Goal: Task Accomplishment & Management: Manage account settings

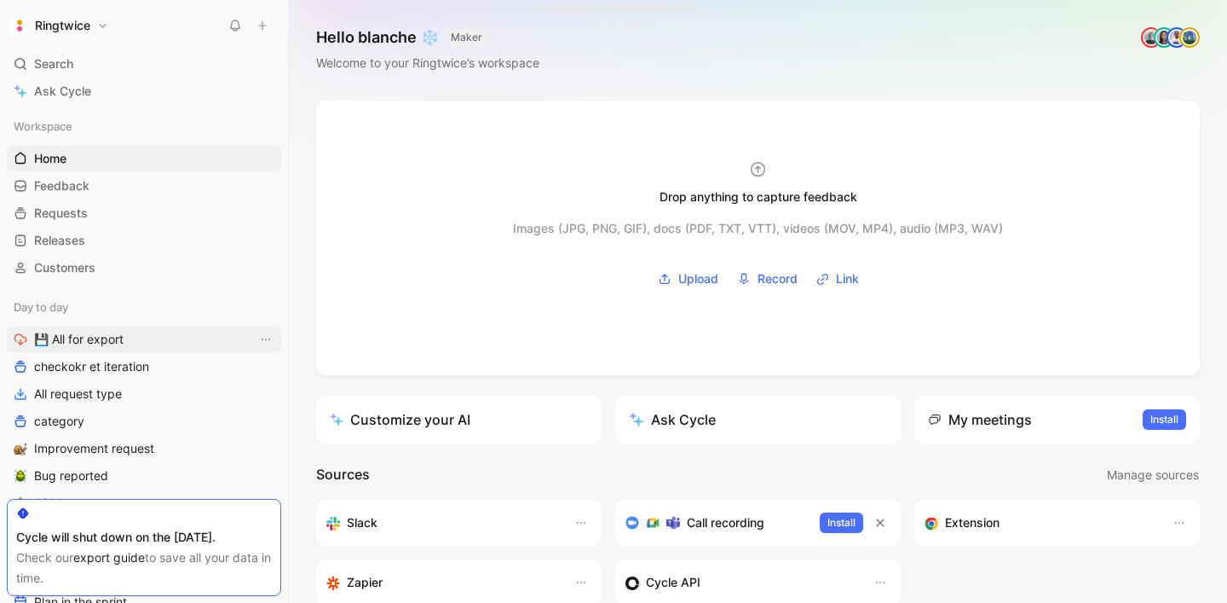
click at [196, 338] on link "💾 All for export" at bounding box center [144, 339] width 274 height 26
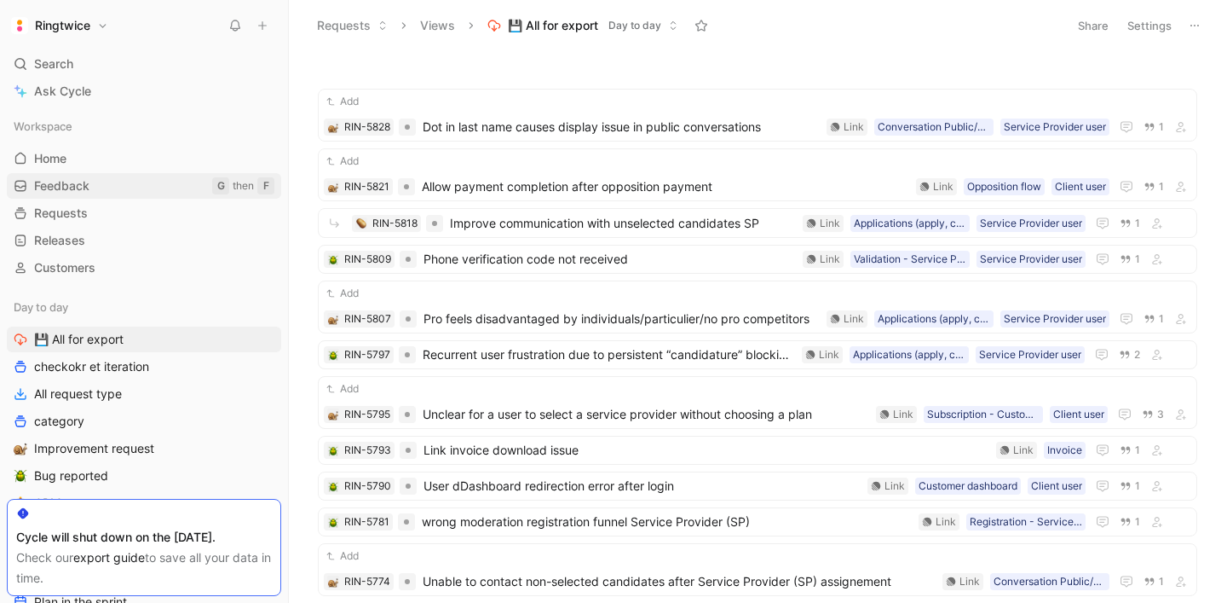
click at [129, 188] on link "Feedback G then F" at bounding box center [144, 186] width 274 height 26
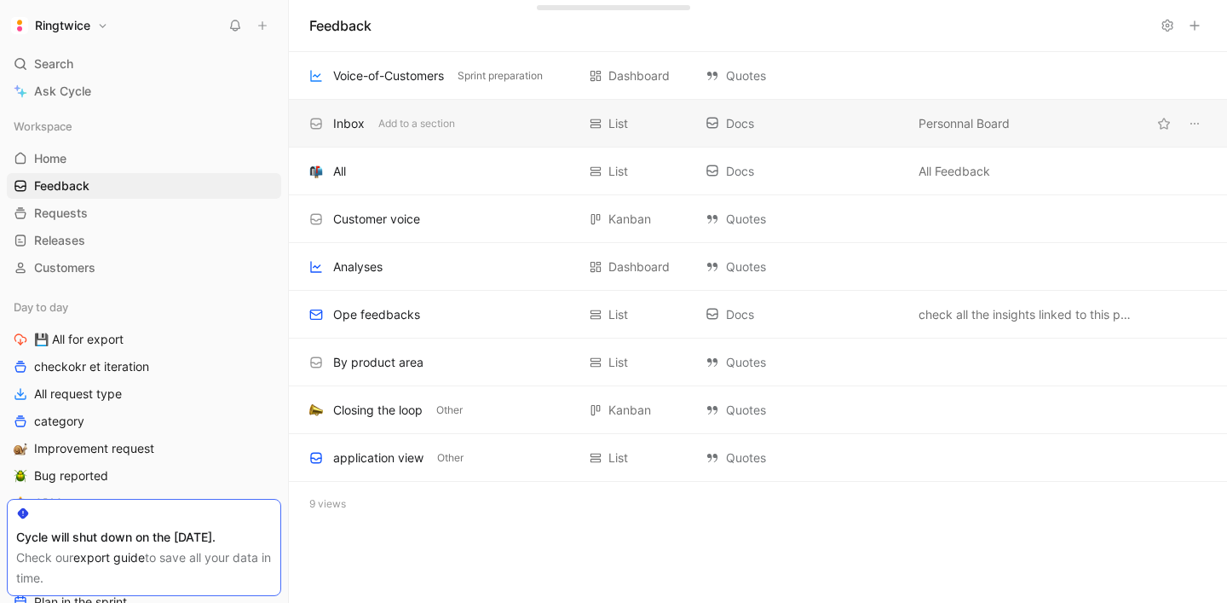
click at [350, 123] on div "Inbox" at bounding box center [349, 123] width 32 height 20
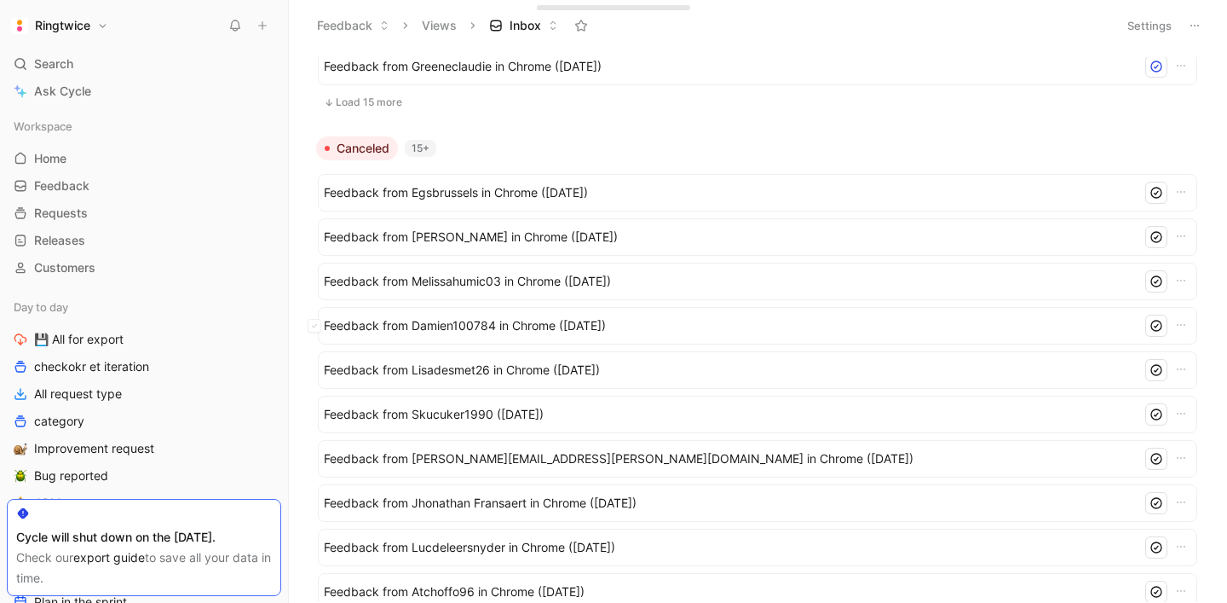
scroll to position [1123, 0]
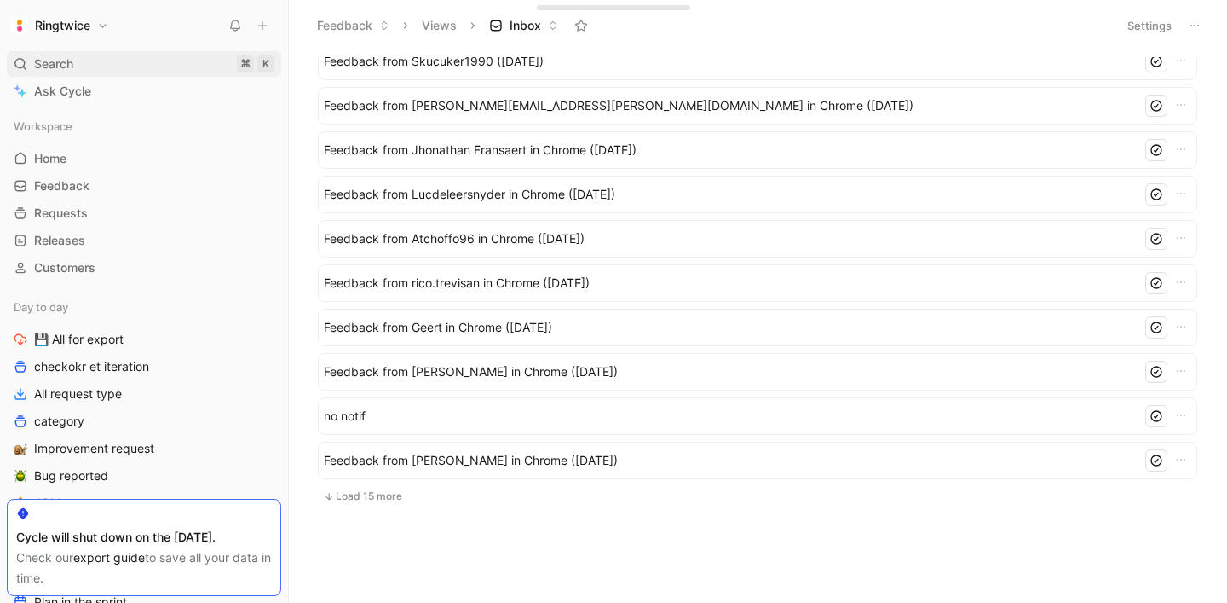
click at [88, 58] on div "Search ⌘ K" at bounding box center [144, 64] width 274 height 26
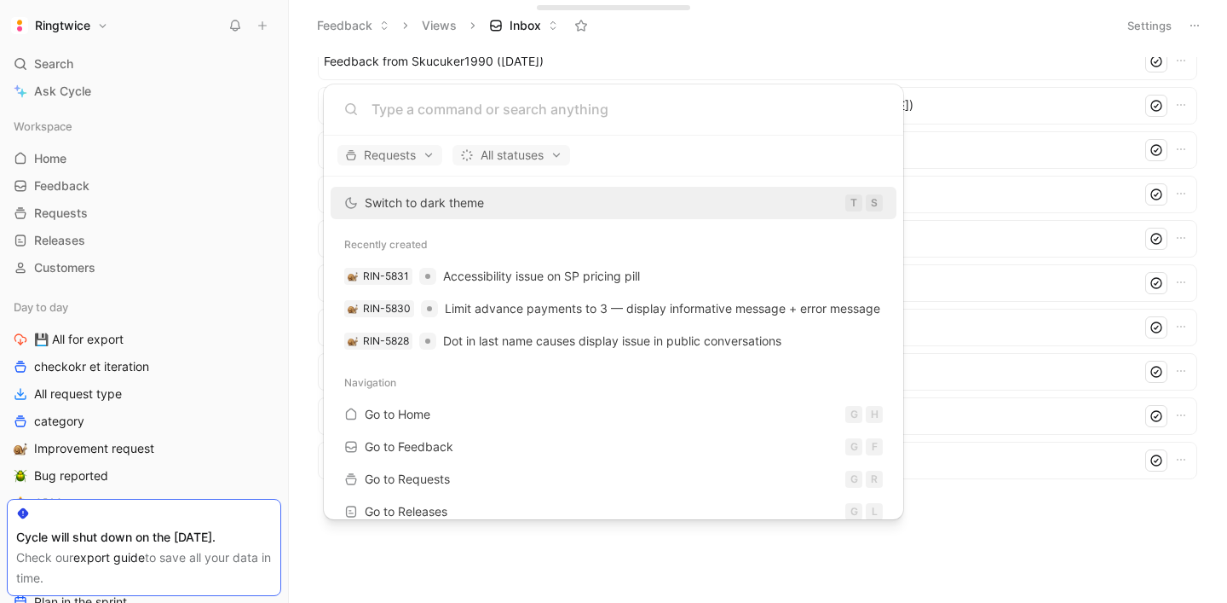
click at [111, 51] on body "Ringtwice Search ⌘ K Ask Cycle Workspace Home G then H Feedback G then F Reques…" at bounding box center [613, 301] width 1227 height 603
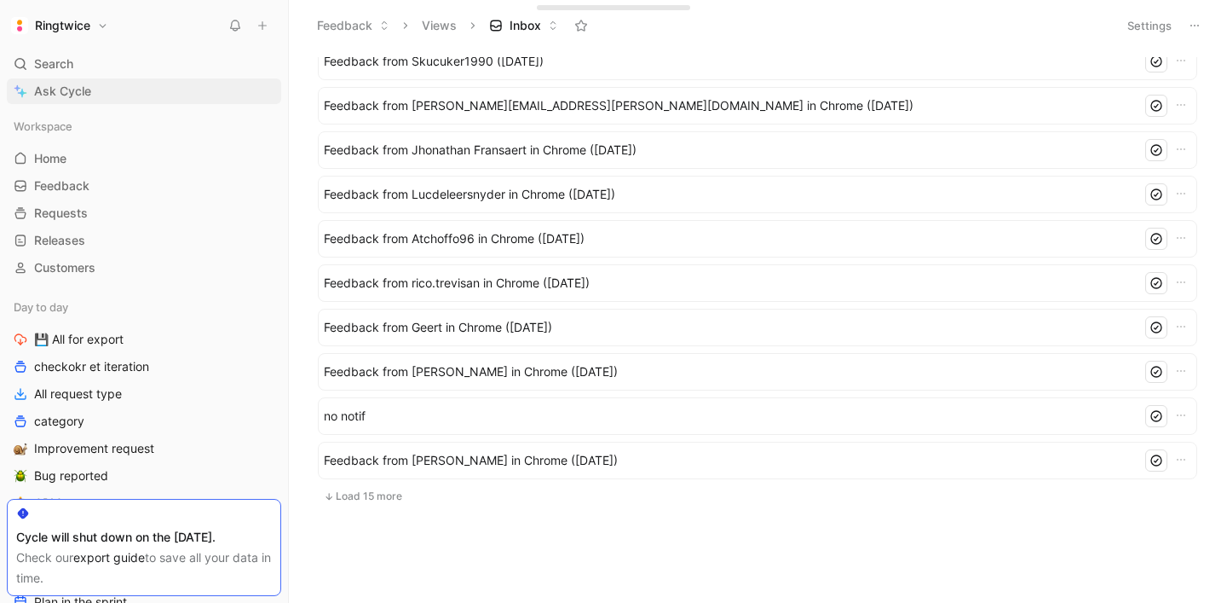
click at [84, 96] on span "Ask Cycle" at bounding box center [62, 91] width 57 height 20
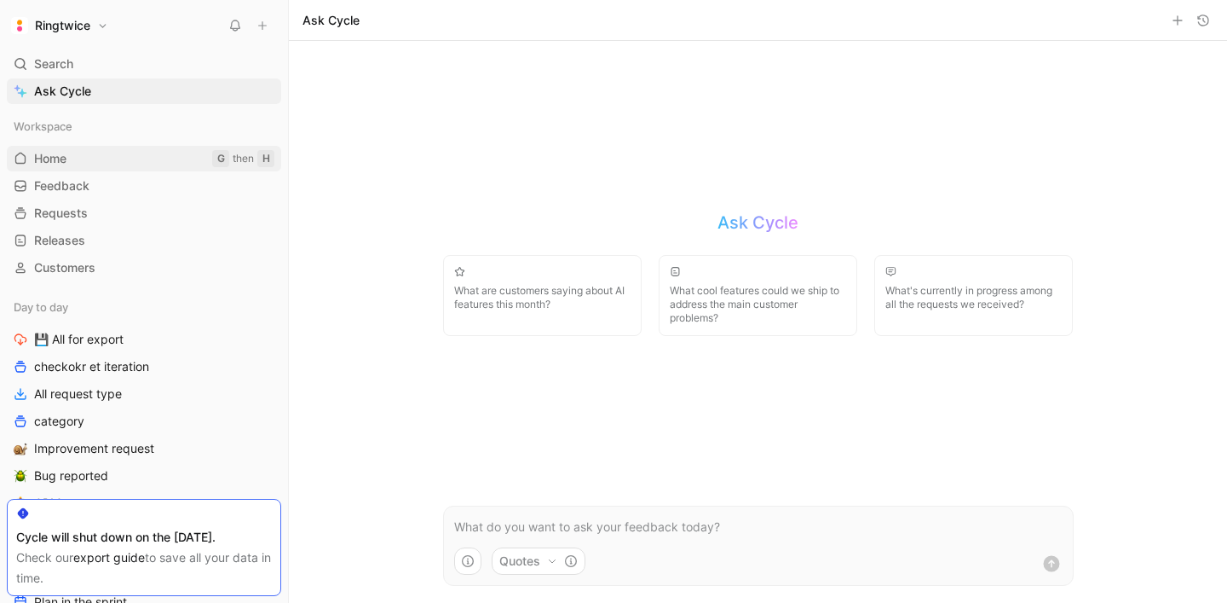
click at [90, 168] on link "Home G then H" at bounding box center [144, 159] width 274 height 26
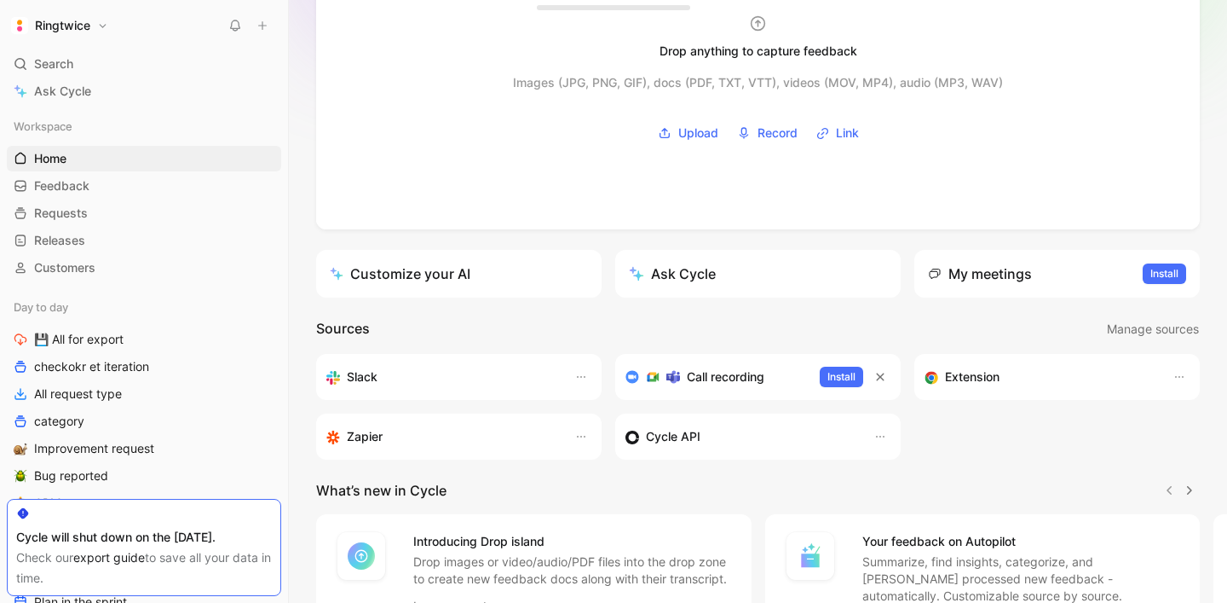
scroll to position [190, 0]
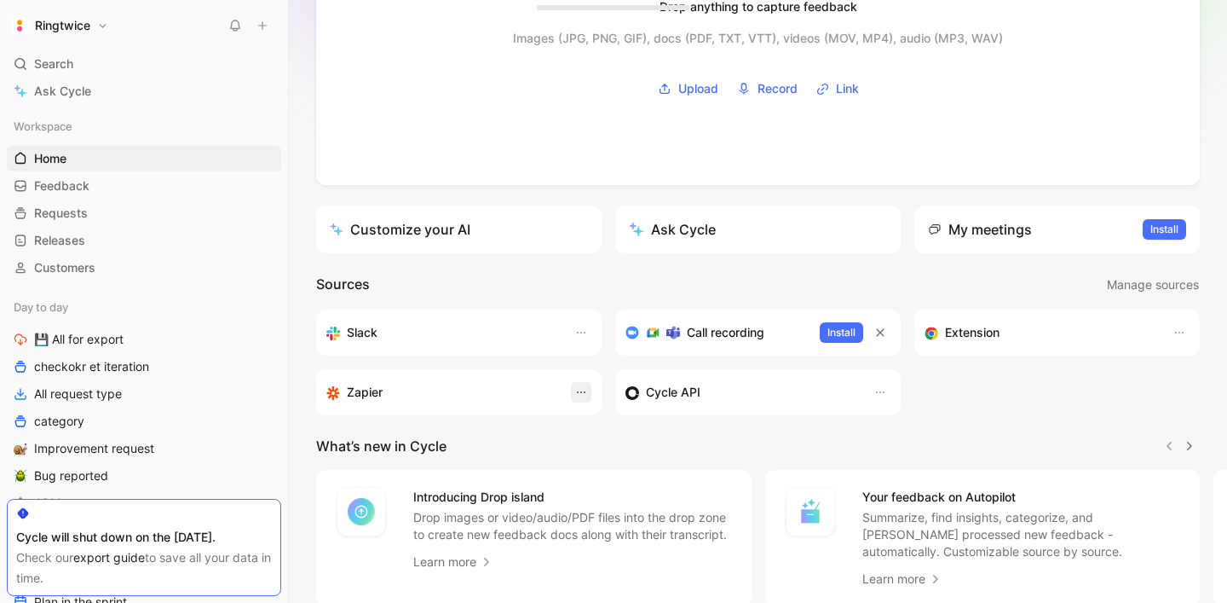
click at [582, 394] on icon "button" at bounding box center [582, 392] width 14 height 14
click at [884, 393] on icon "button" at bounding box center [881, 392] width 14 height 14
click at [866, 428] on span "Open settings" at bounding box center [842, 428] width 78 height 14
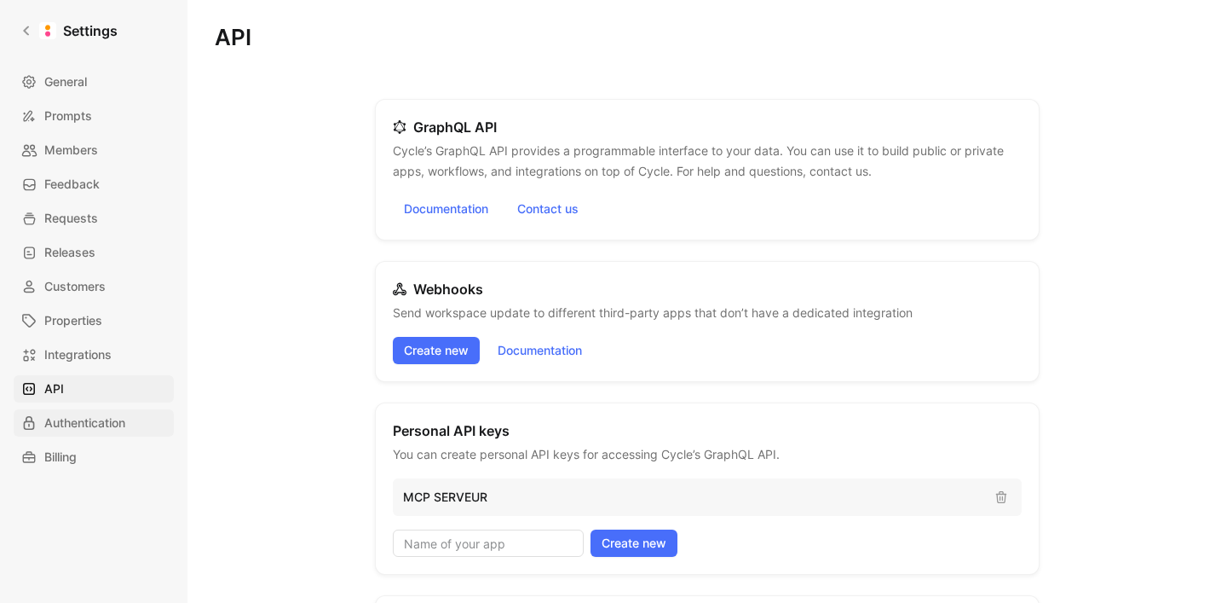
click at [81, 421] on span "Authentication" at bounding box center [84, 423] width 81 height 20
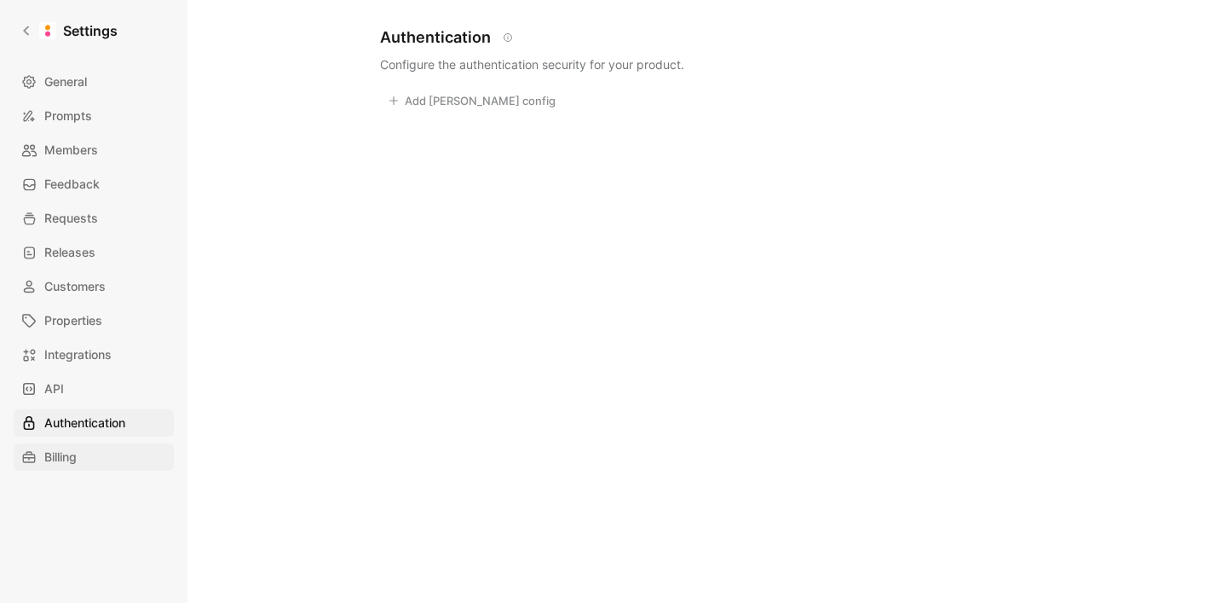
click at [89, 453] on link "Billing" at bounding box center [94, 456] width 160 height 27
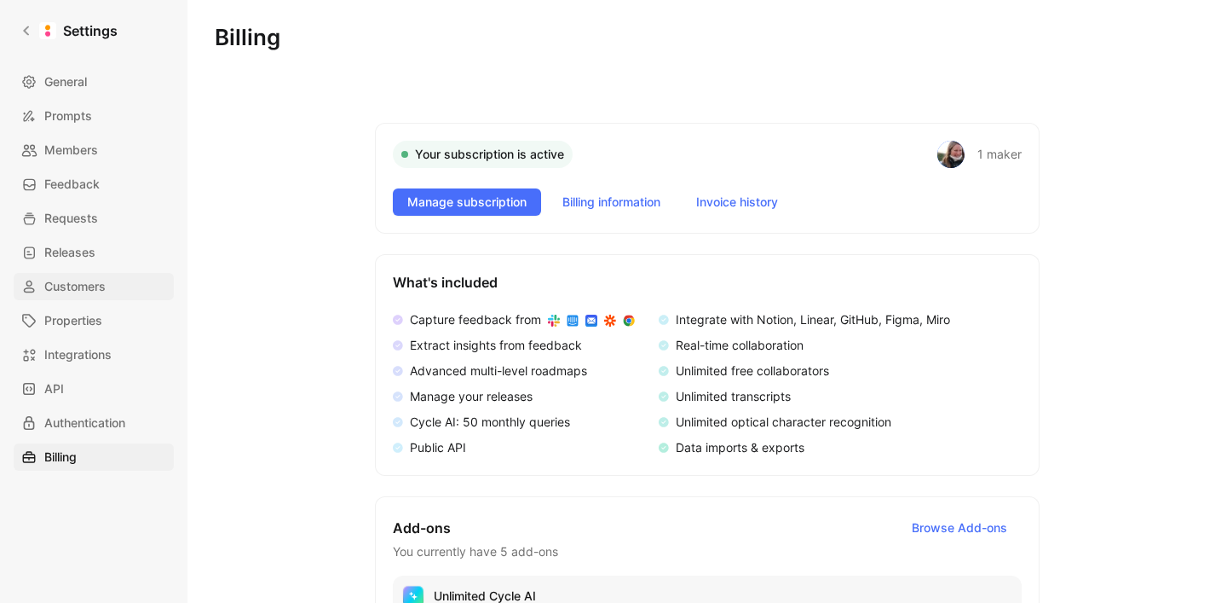
click at [83, 283] on span "Customers" at bounding box center [74, 286] width 61 height 20
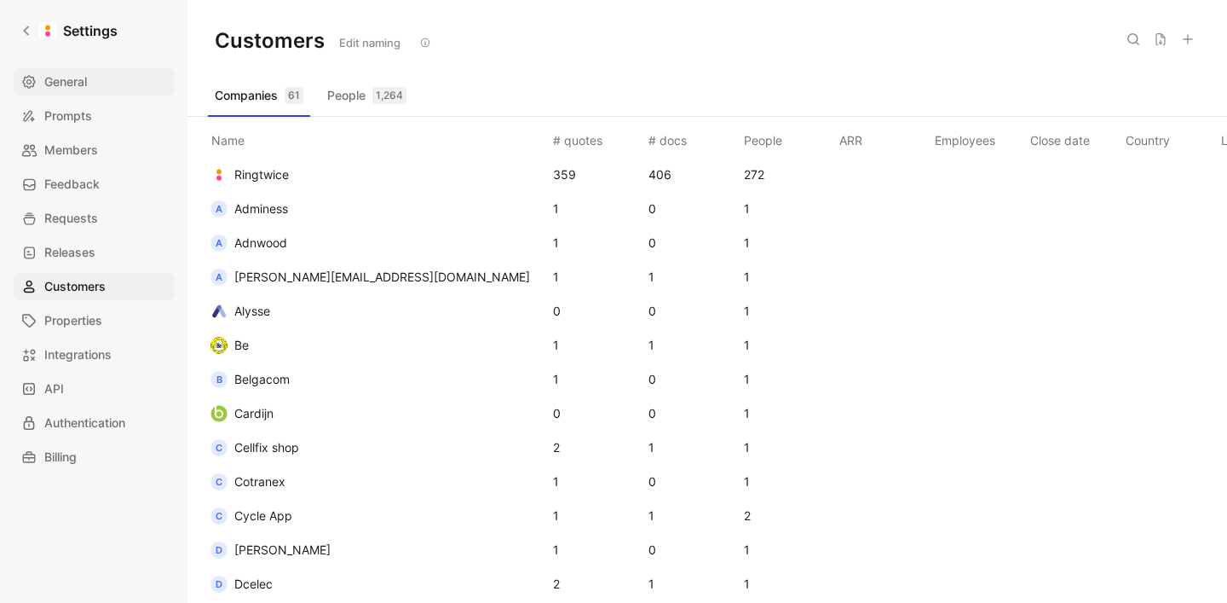
click at [69, 80] on span "General" at bounding box center [65, 82] width 43 height 20
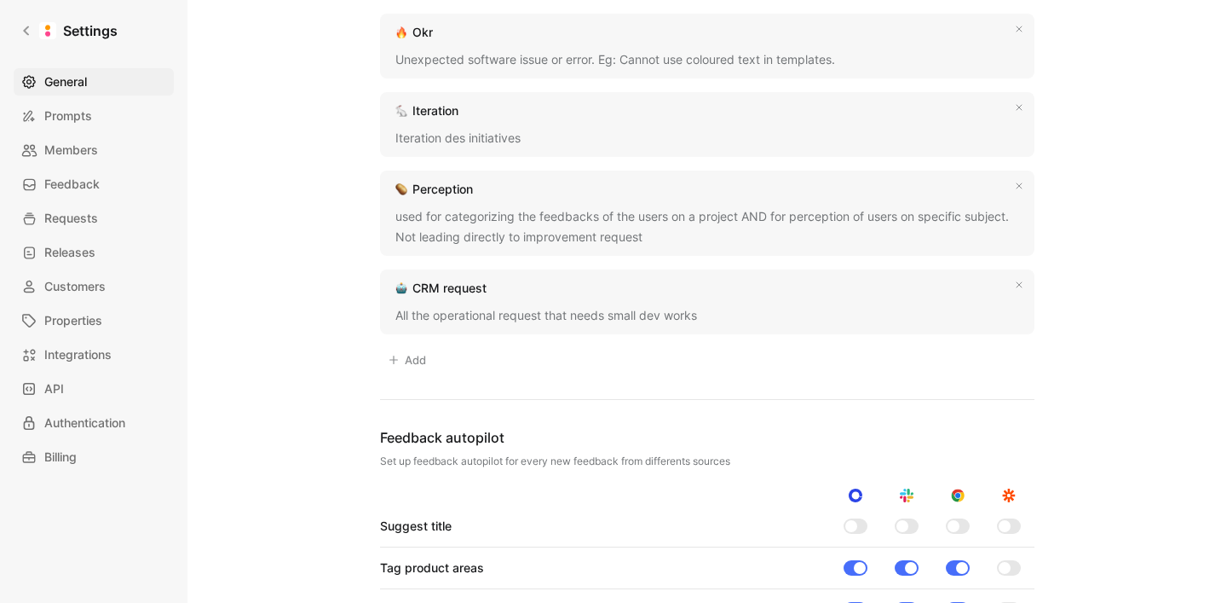
scroll to position [1838, 0]
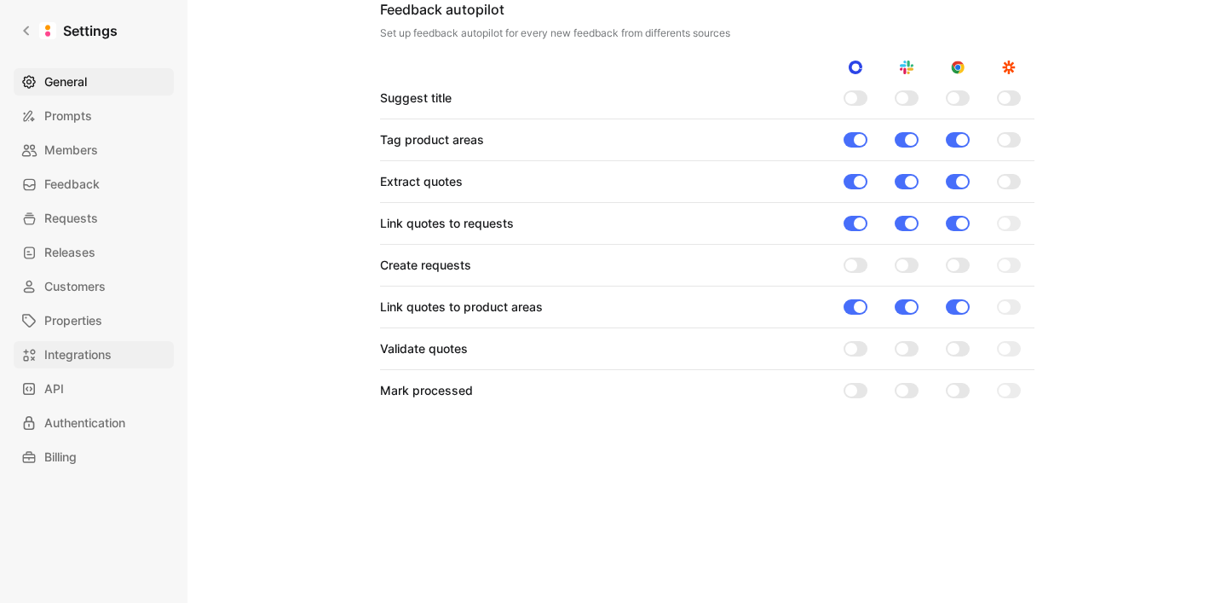
click at [76, 359] on span "Integrations" at bounding box center [77, 354] width 67 height 20
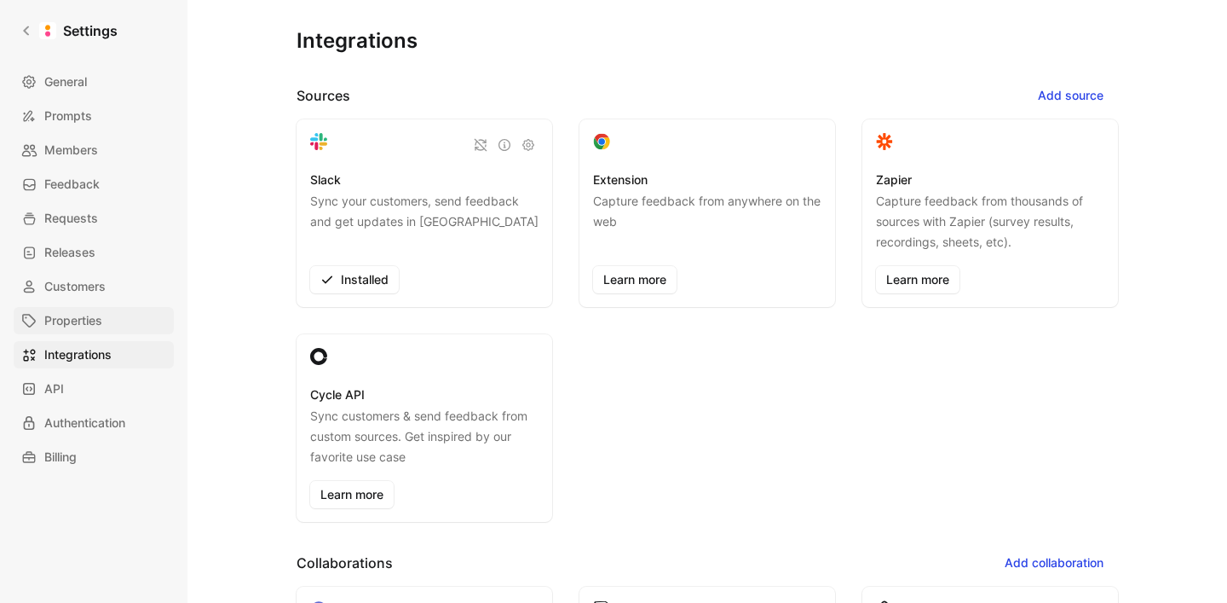
click at [74, 319] on span "Properties" at bounding box center [73, 320] width 58 height 20
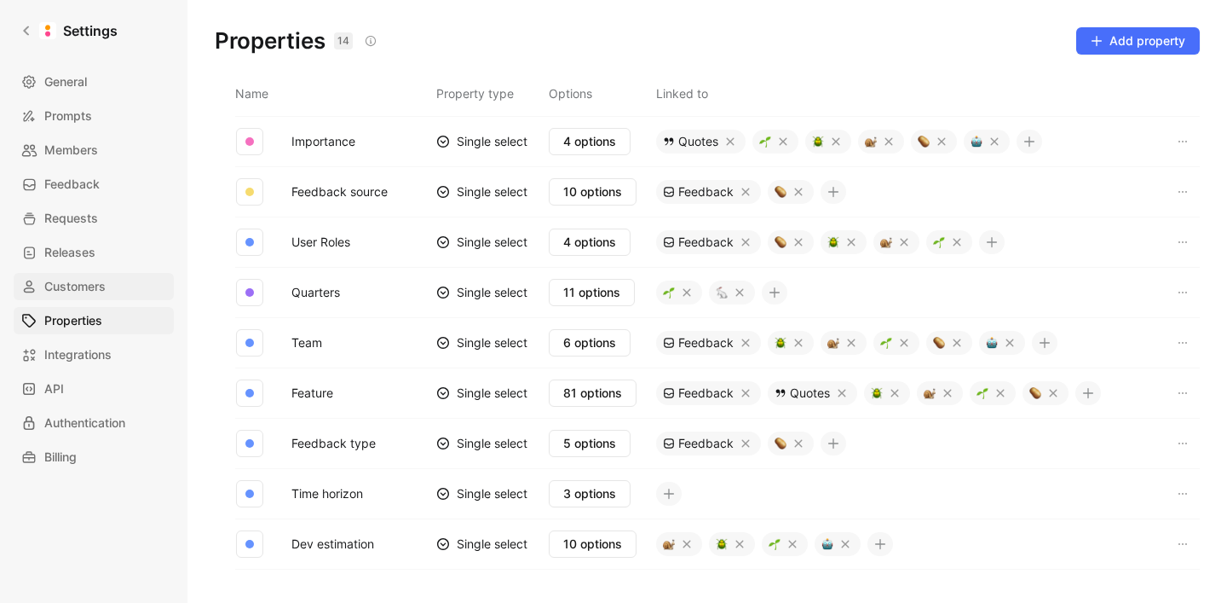
click at [76, 283] on span "Customers" at bounding box center [74, 286] width 61 height 20
